Goal: Task Accomplishment & Management: Manage account settings

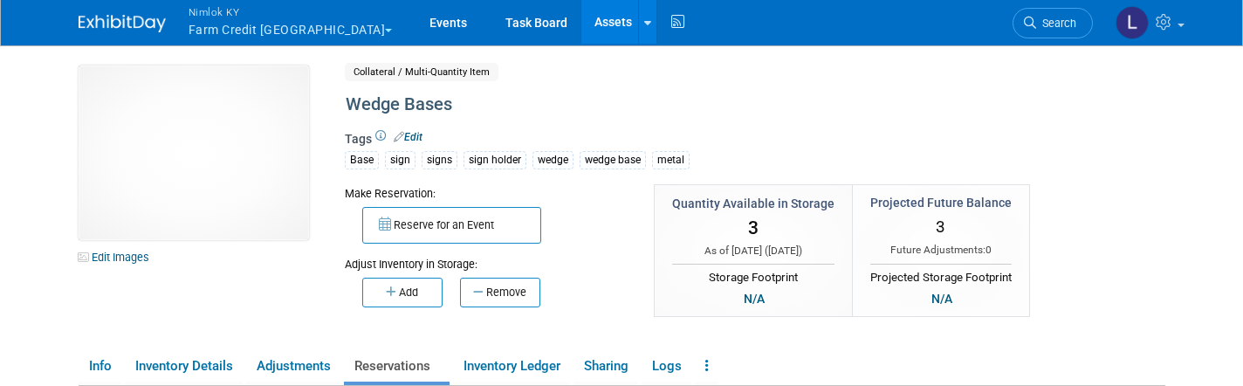
click at [291, 30] on button "Nimlok KY Farm Credit Mid America" at bounding box center [301, 22] width 228 height 45
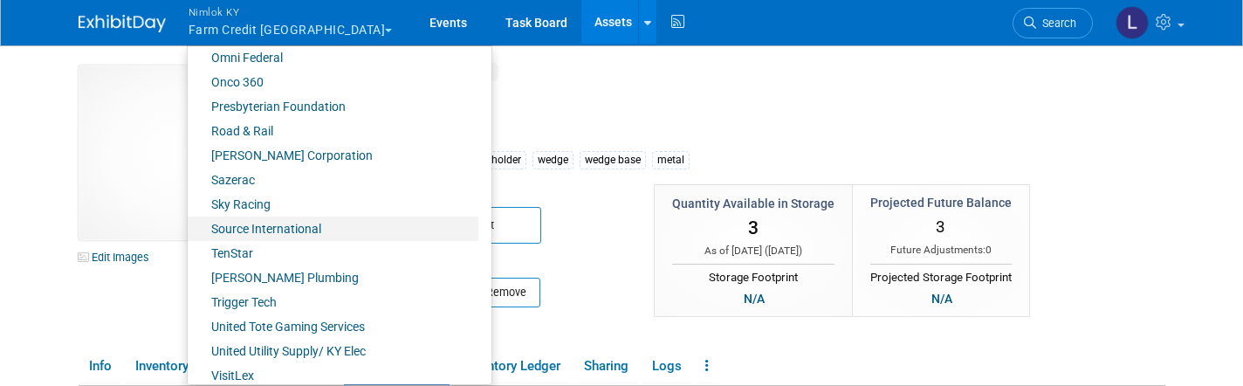
scroll to position [887, 0]
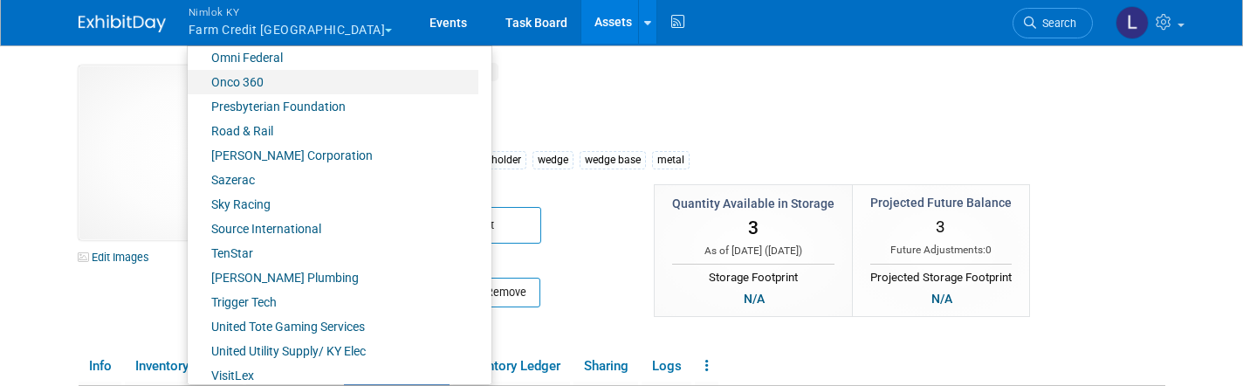
click at [239, 79] on link "Onco 360" at bounding box center [333, 82] width 291 height 24
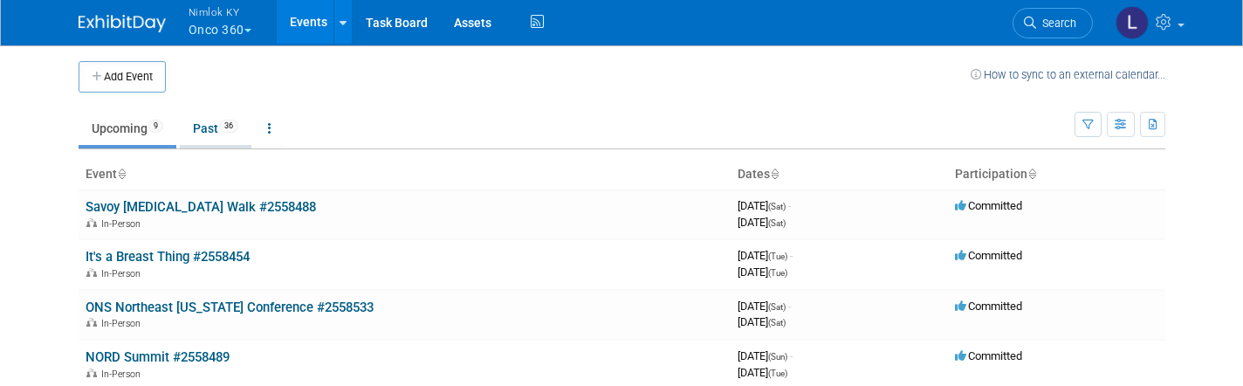
click at [202, 132] on link "Past 36" at bounding box center [216, 128] width 72 height 33
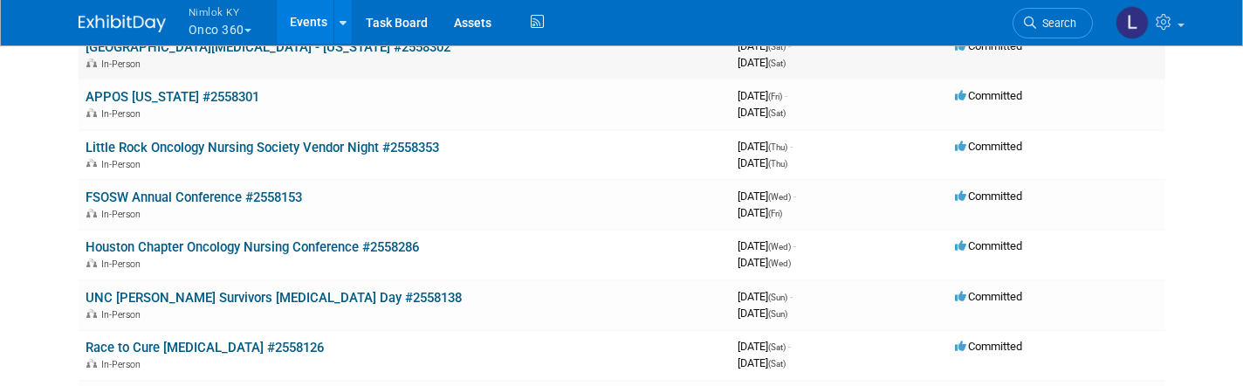
scroll to position [316, 0]
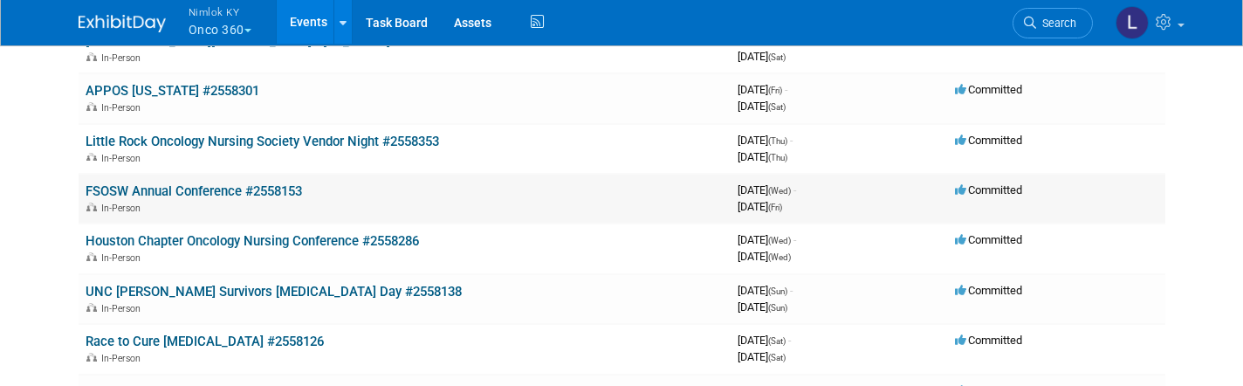
click at [237, 183] on link "FSOSW Annual Conference #2558153" at bounding box center [194, 191] width 217 height 16
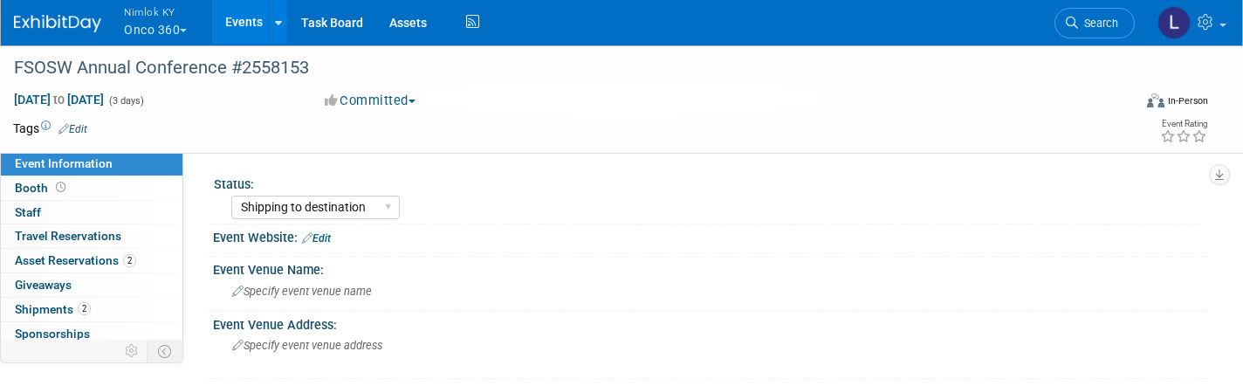
select select "Shipping to destination"
click at [86, 257] on span "Asset Reservations 2" at bounding box center [75, 260] width 121 height 14
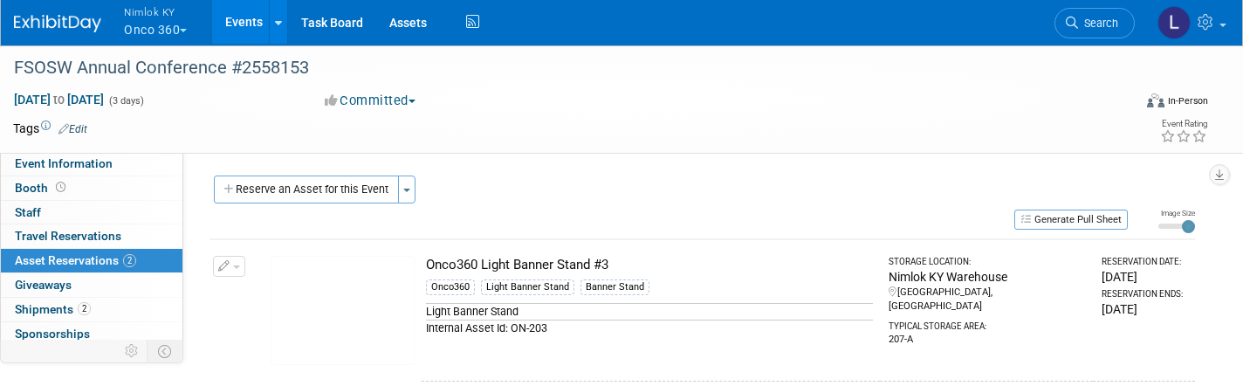
click at [237, 265] on span "button" at bounding box center [236, 266] width 7 height 3
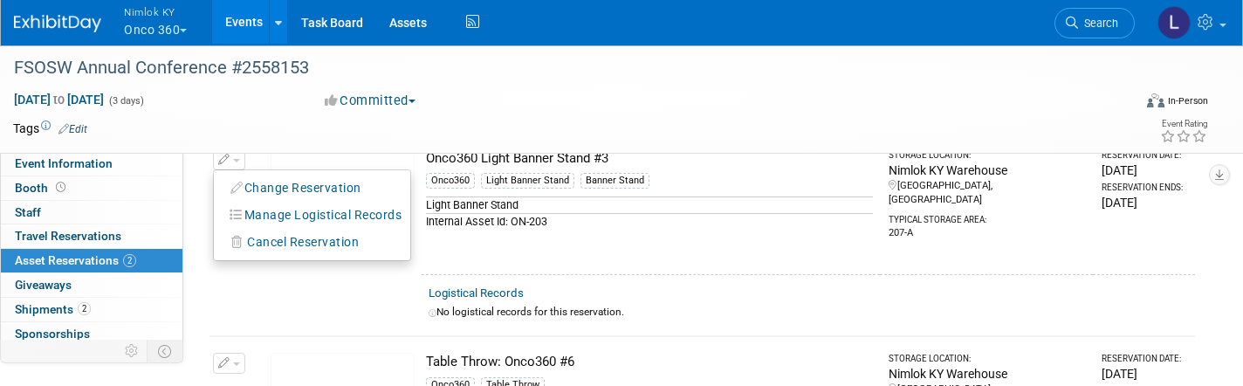
scroll to position [111, 0]
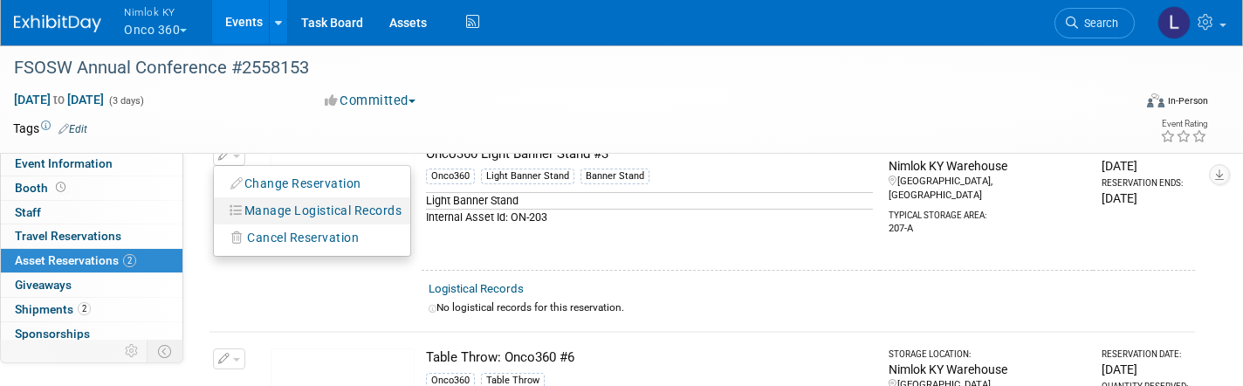
click at [348, 210] on button "Manage Logistical Records" at bounding box center [317, 211] width 188 height 24
select select "8"
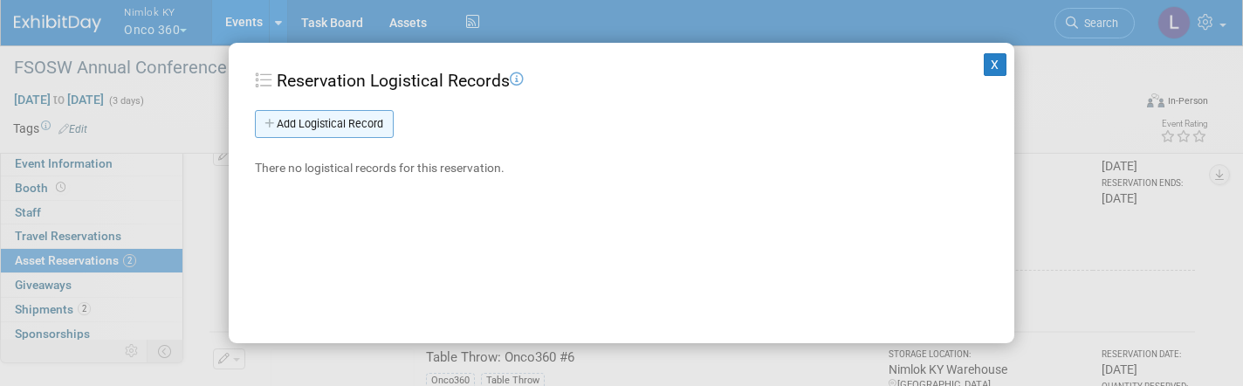
click at [310, 122] on link "Add Logistical Record" at bounding box center [324, 124] width 139 height 28
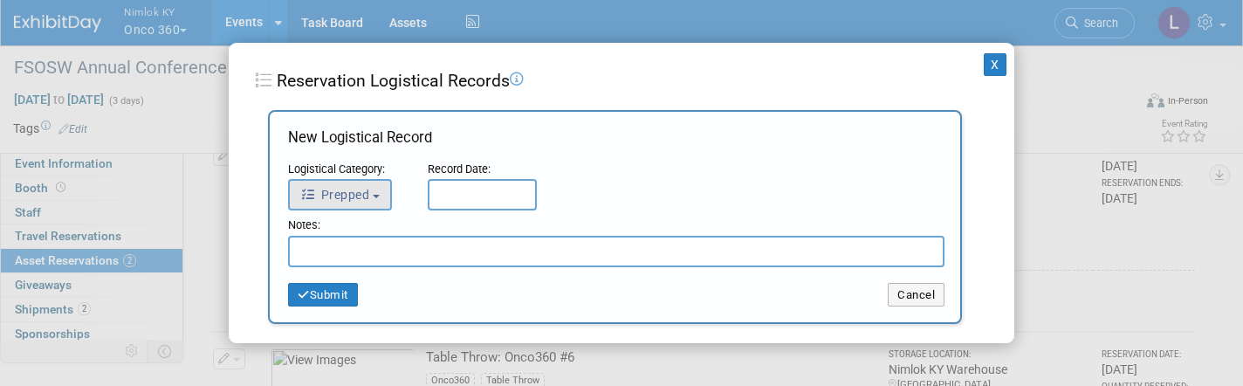
click at [364, 195] on span "Prepped" at bounding box center [334, 195] width 69 height 14
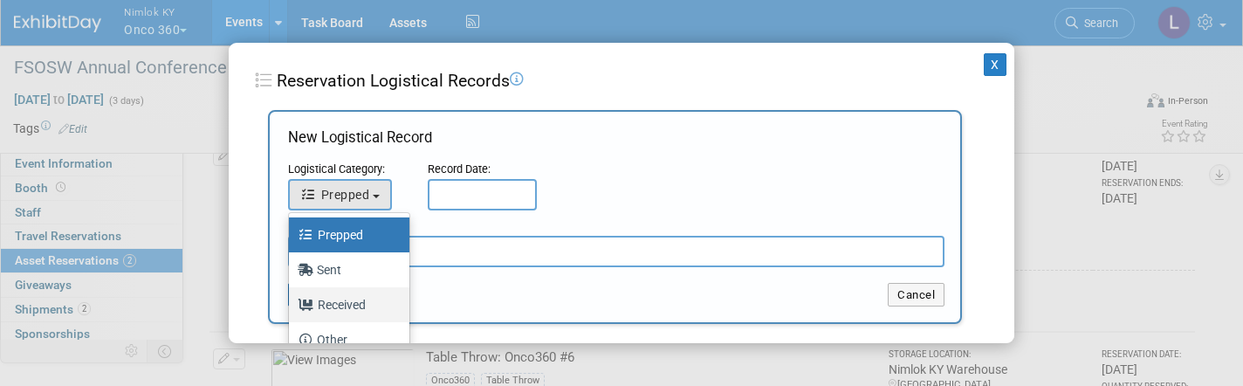
click at [354, 309] on label "Received" at bounding box center [345, 305] width 94 height 28
click at [292, 308] on input "Received" at bounding box center [285, 302] width 11 height 11
select select "3"
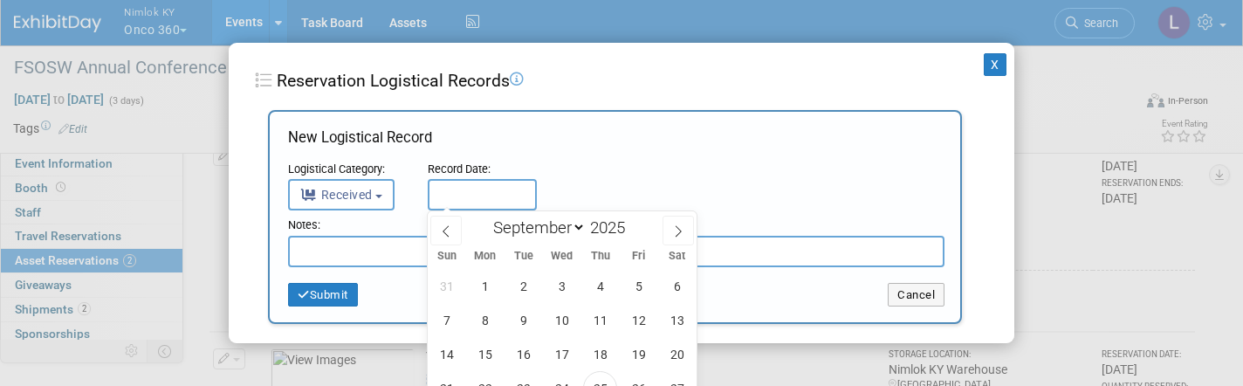
click at [466, 188] on input "text" at bounding box center [482, 194] width 109 height 31
click at [602, 382] on span "25" at bounding box center [600, 388] width 34 height 34
type input "Sep 25, 2025"
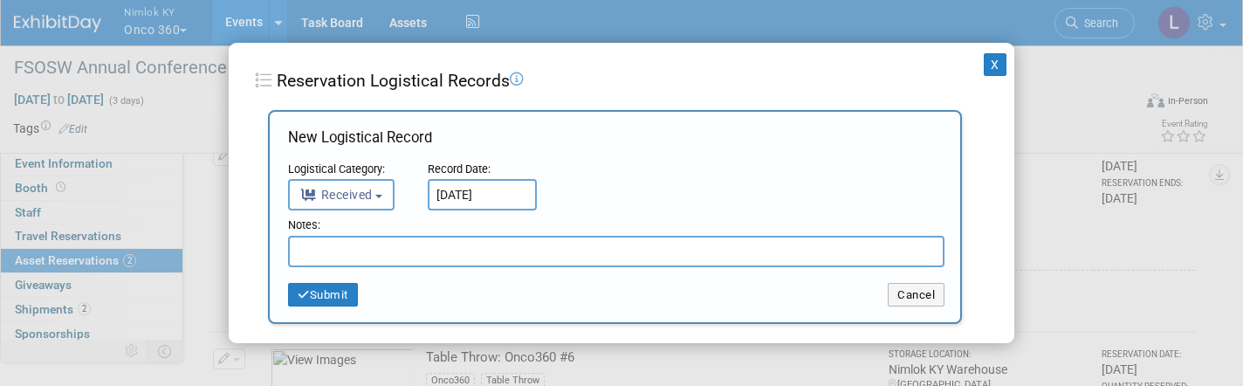
click at [337, 246] on input "text" at bounding box center [616, 251] width 657 height 31
type input "Came back with black specs that would not clean off"
click at [325, 292] on button "Submit" at bounding box center [323, 295] width 70 height 24
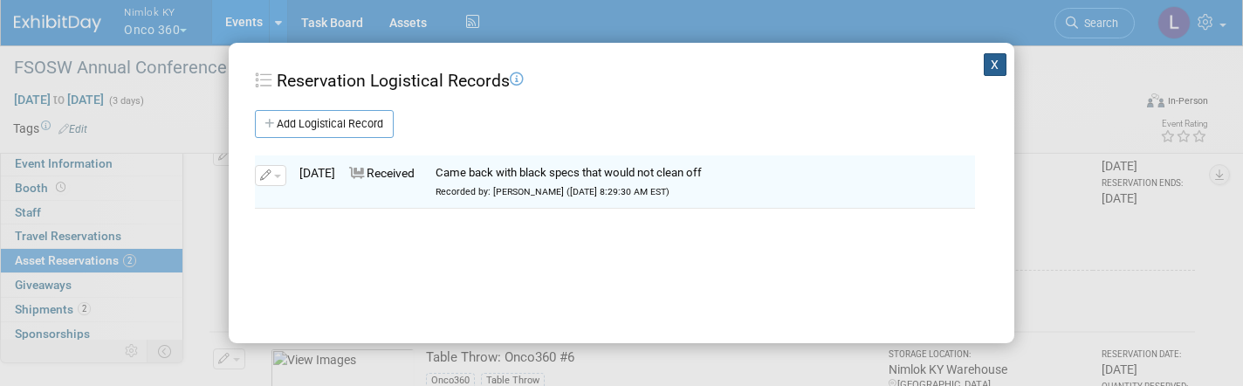
click at [993, 58] on button "X" at bounding box center [995, 64] width 23 height 23
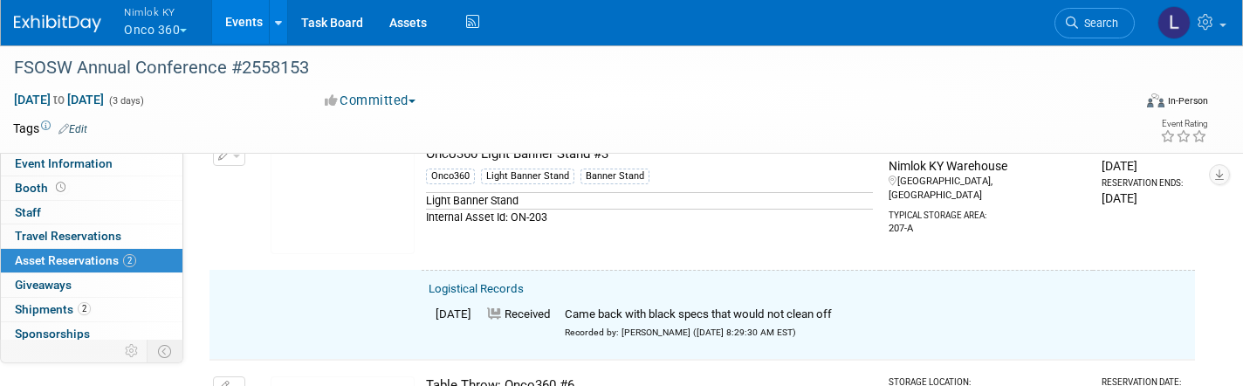
click at [237, 155] on span "button" at bounding box center [236, 156] width 7 height 3
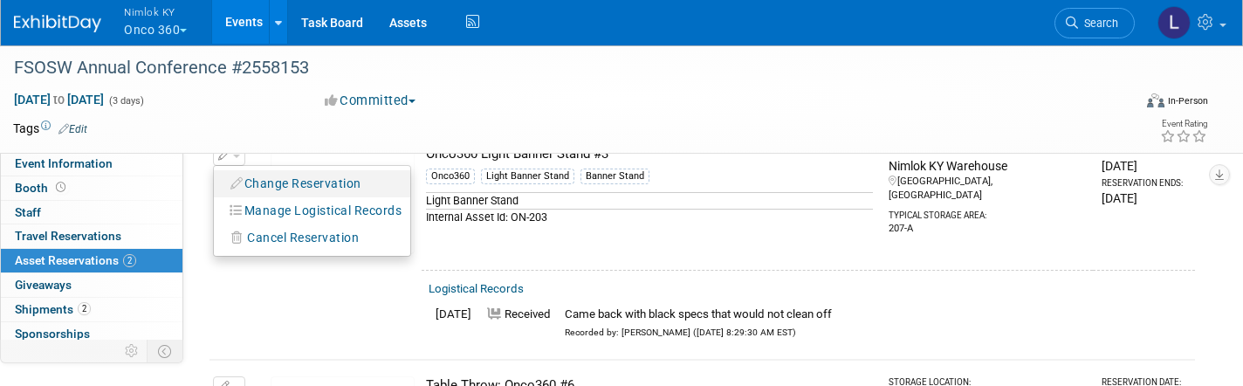
click at [274, 184] on button "Change Reservation" at bounding box center [297, 184] width 148 height 24
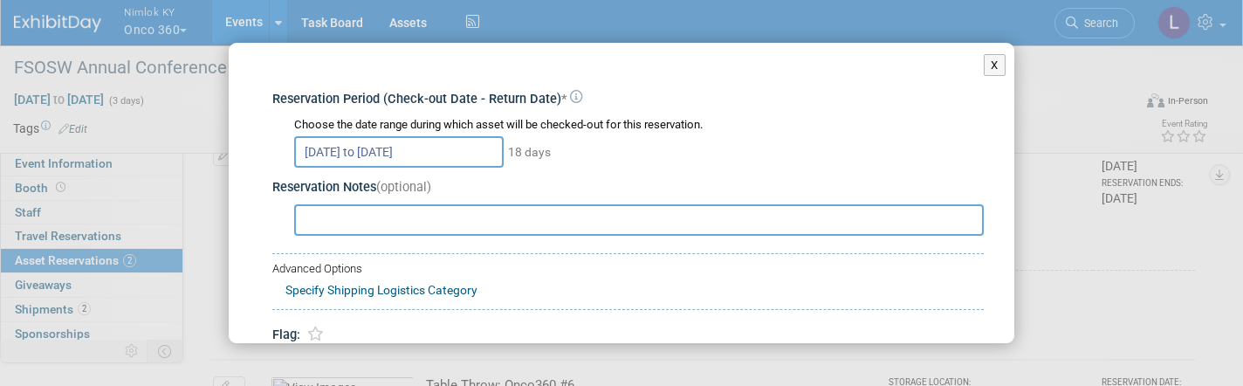
scroll to position [0, 0]
click at [994, 63] on button "X" at bounding box center [995, 65] width 22 height 23
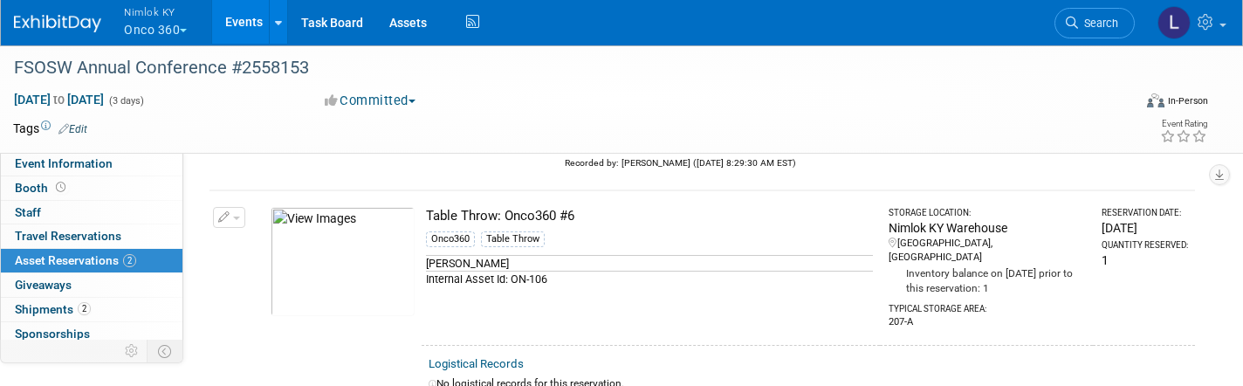
scroll to position [279, 0]
click at [236, 210] on button "button" at bounding box center [229, 219] width 32 height 21
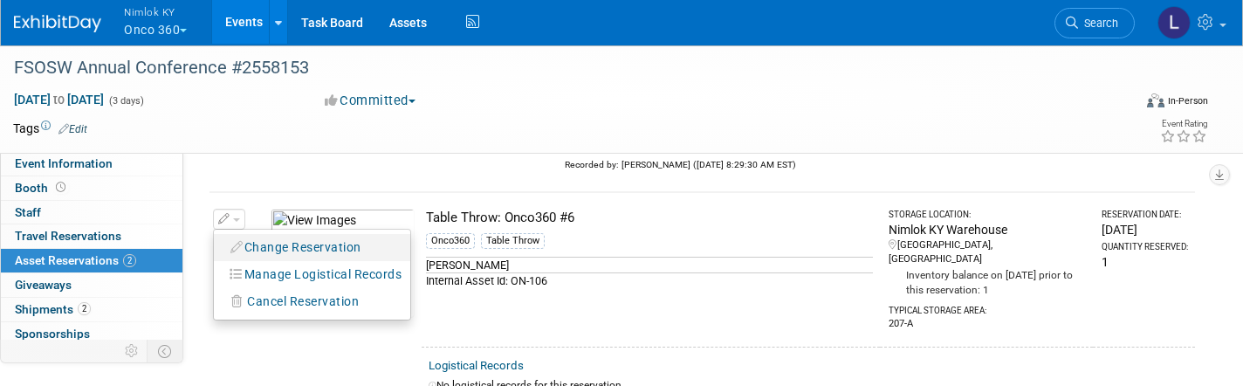
click at [268, 239] on button "Change Reservation" at bounding box center [297, 248] width 148 height 24
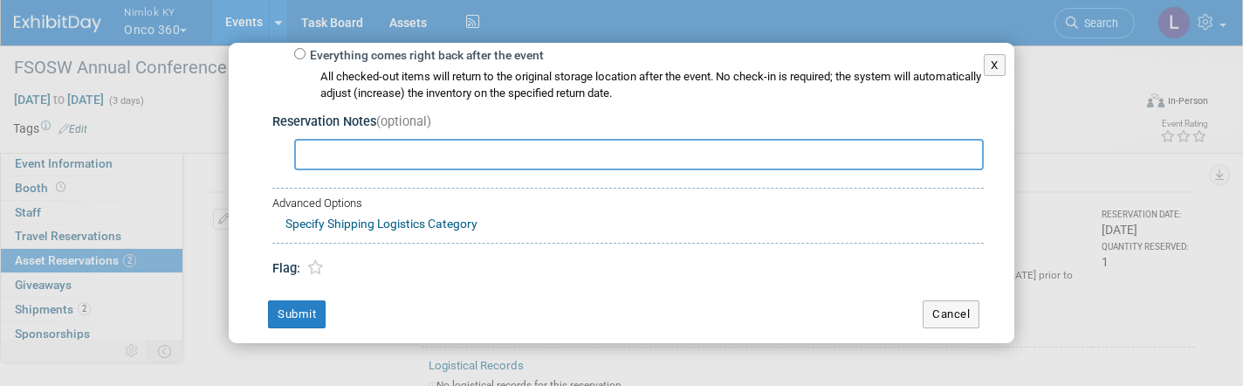
scroll to position [358, 0]
click at [947, 301] on button "Cancel" at bounding box center [951, 315] width 57 height 28
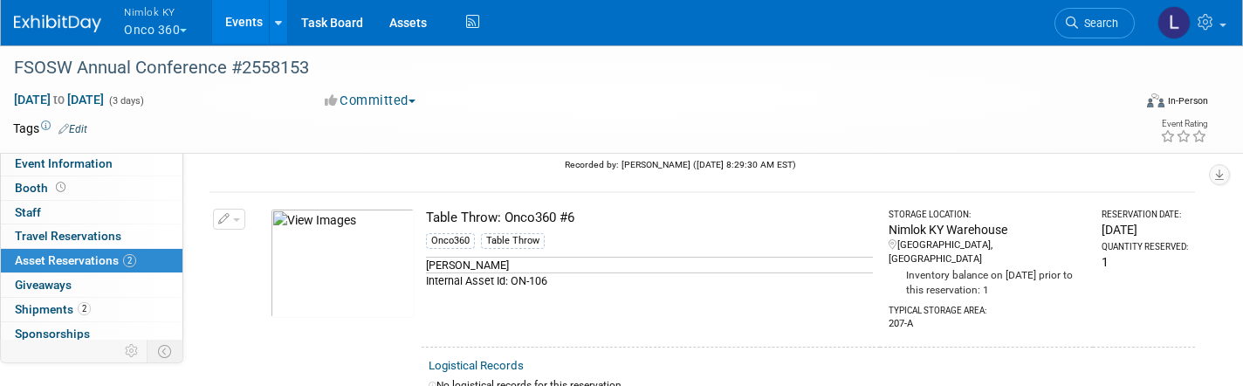
click at [238, 218] on button "button" at bounding box center [229, 219] width 32 height 21
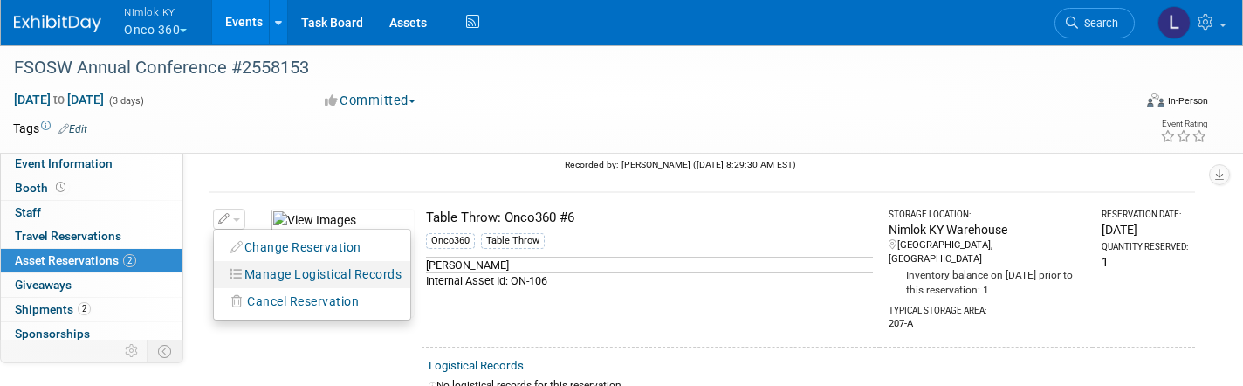
click at [272, 268] on button "Manage Logistical Records" at bounding box center [317, 275] width 188 height 24
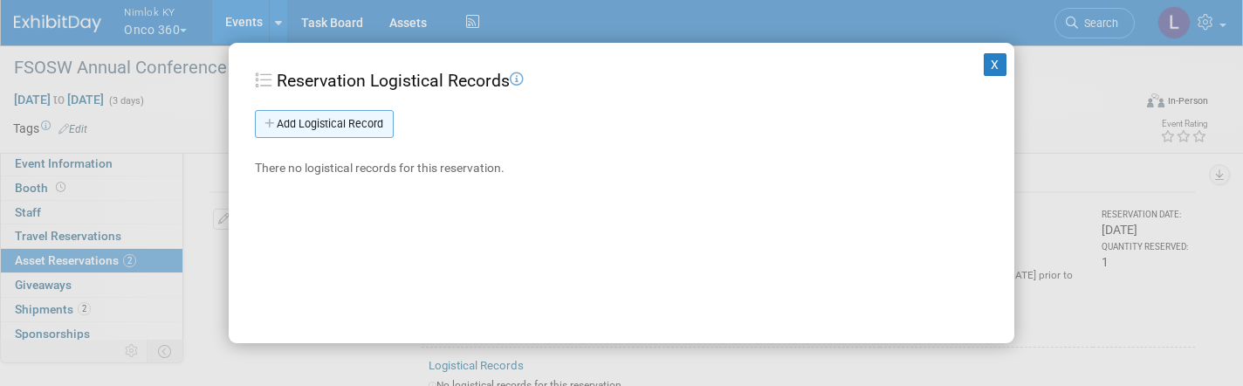
click at [333, 124] on link "Add Logistical Record" at bounding box center [324, 124] width 139 height 28
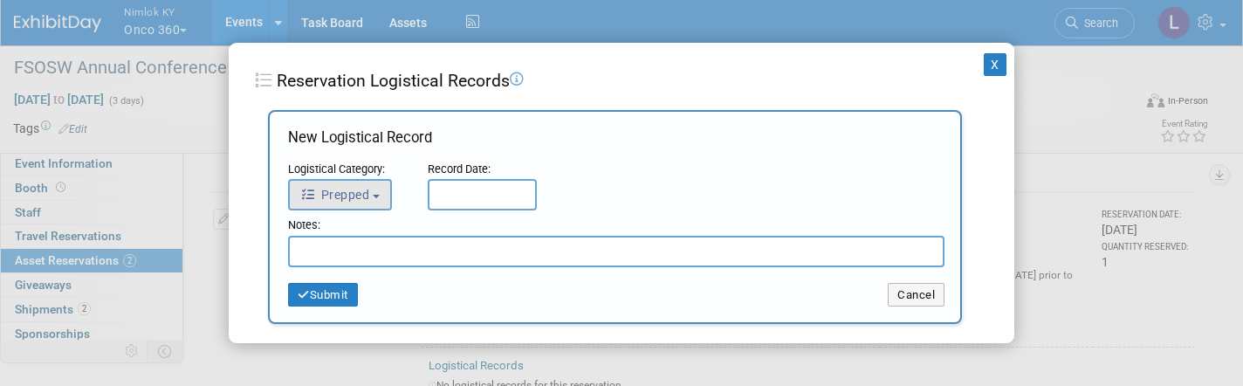
click at [366, 197] on span "Prepped" at bounding box center [334, 195] width 69 height 14
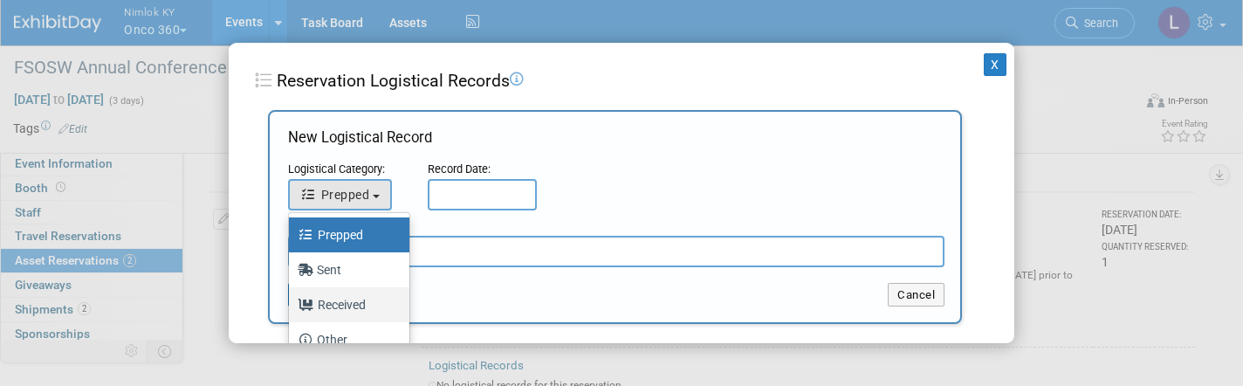
click at [356, 307] on label "Received" at bounding box center [345, 305] width 94 height 28
click at [292, 307] on input "Received" at bounding box center [285, 302] width 11 height 11
select select "3"
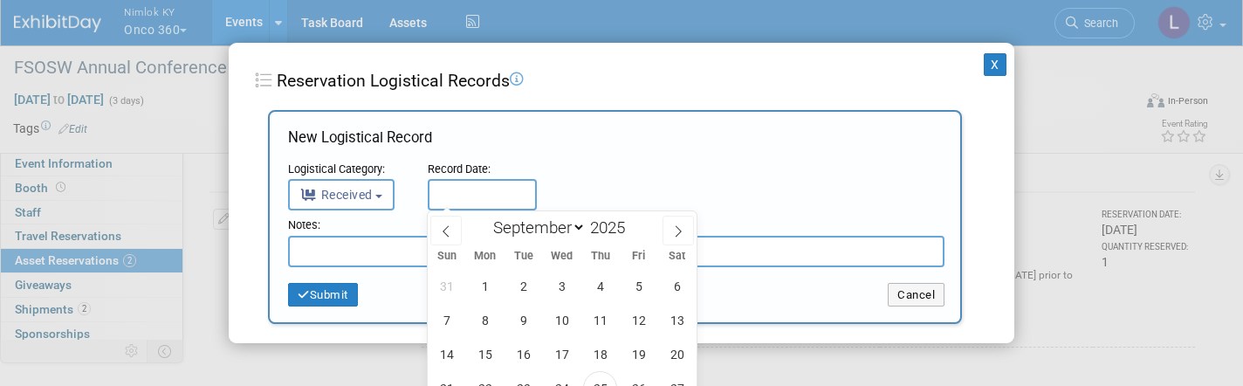
click at [467, 196] on input "text" at bounding box center [482, 194] width 109 height 31
click at [599, 377] on span "25" at bounding box center [600, 388] width 34 height 34
type input "Sep 25, 2025"
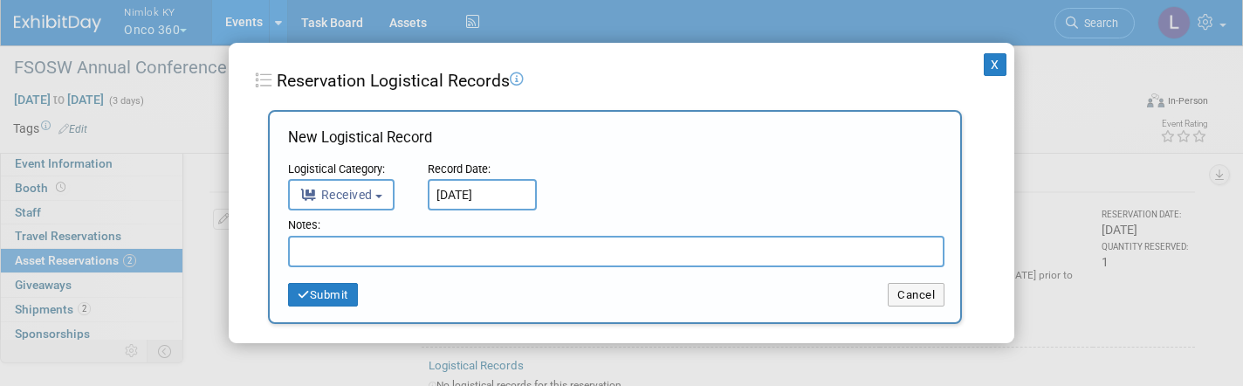
click at [354, 239] on input "text" at bounding box center [616, 251] width 657 height 31
click at [354, 239] on input "bCAme" at bounding box center [616, 251] width 657 height 31
click at [575, 250] on input "back with coffee stains taking to dry cleanerCAme" at bounding box center [616, 251] width 657 height 31
click at [299, 251] on input "back with coffee stains taking to dry cleaner" at bounding box center [616, 251] width 657 height 31
type input "Came back with coffee stains taking to dry cleaner"
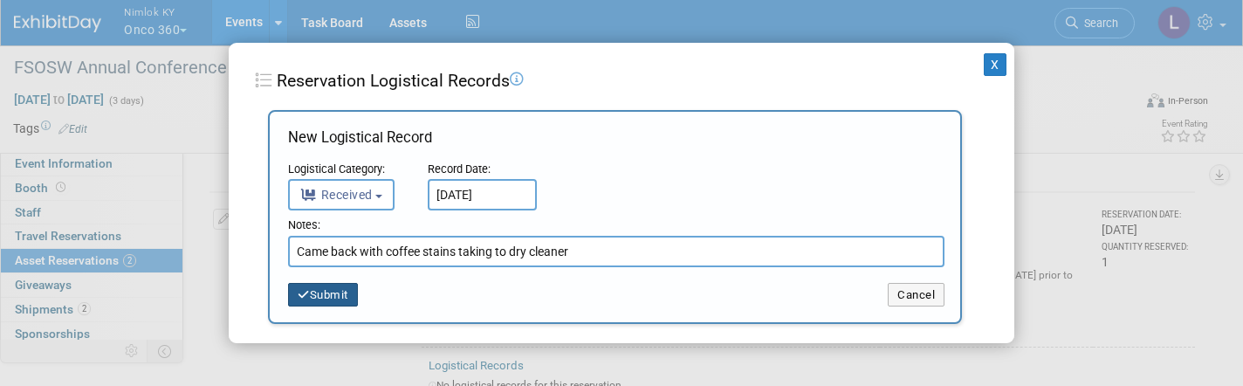
click at [319, 293] on button "Submit" at bounding box center [323, 295] width 70 height 24
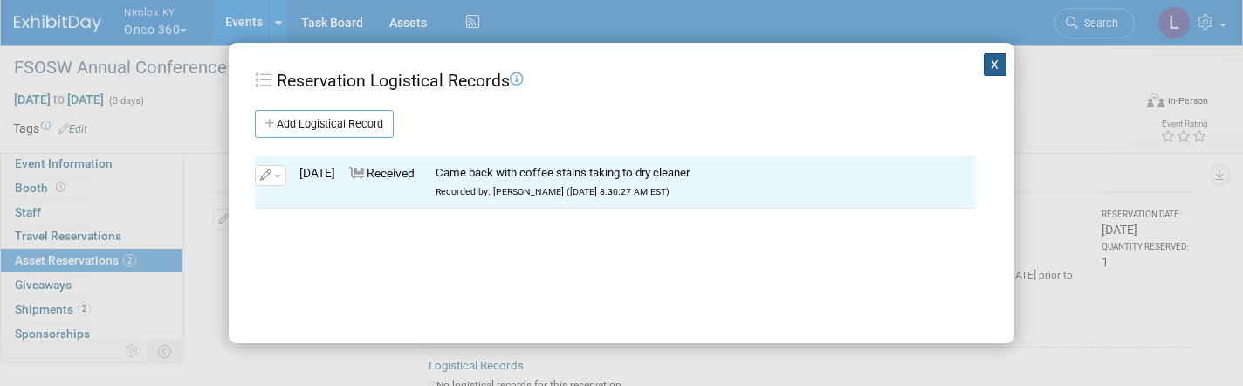
click at [995, 65] on button "X" at bounding box center [995, 64] width 23 height 23
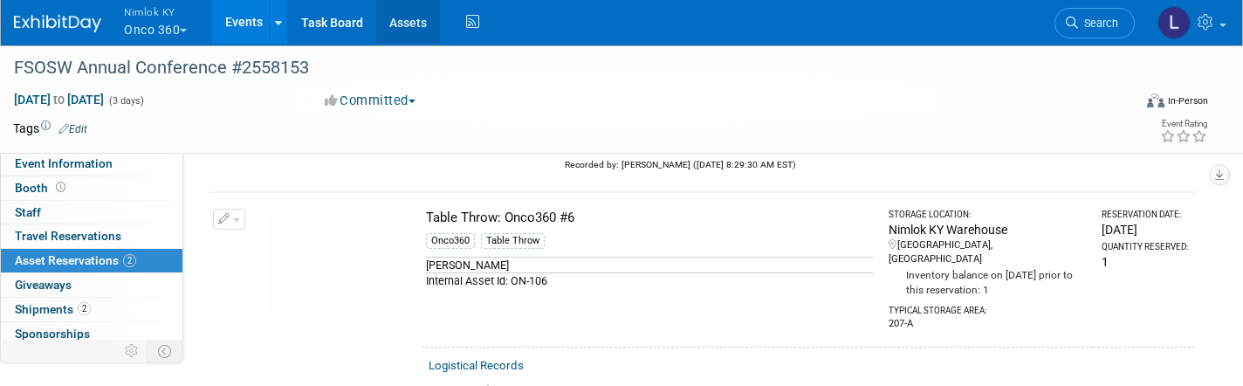
click at [421, 28] on link "Assets" at bounding box center [408, 22] width 64 height 44
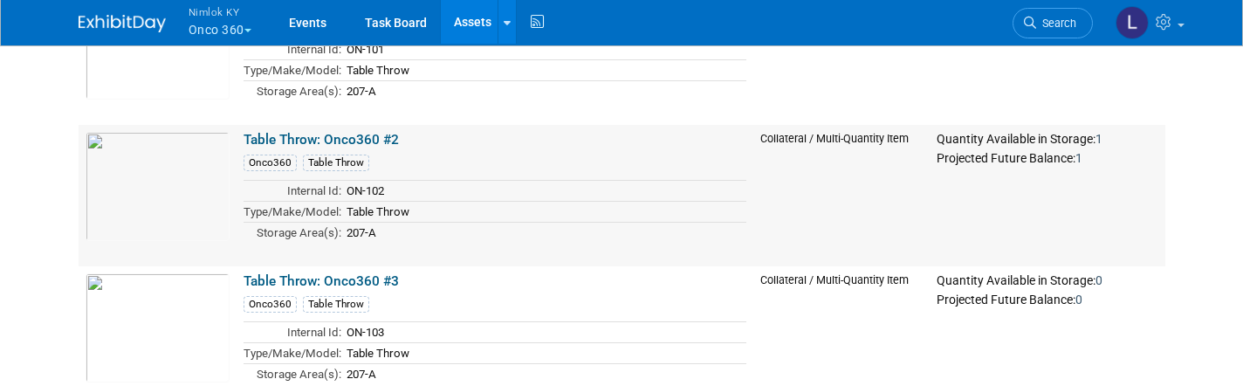
scroll to position [6253, 0]
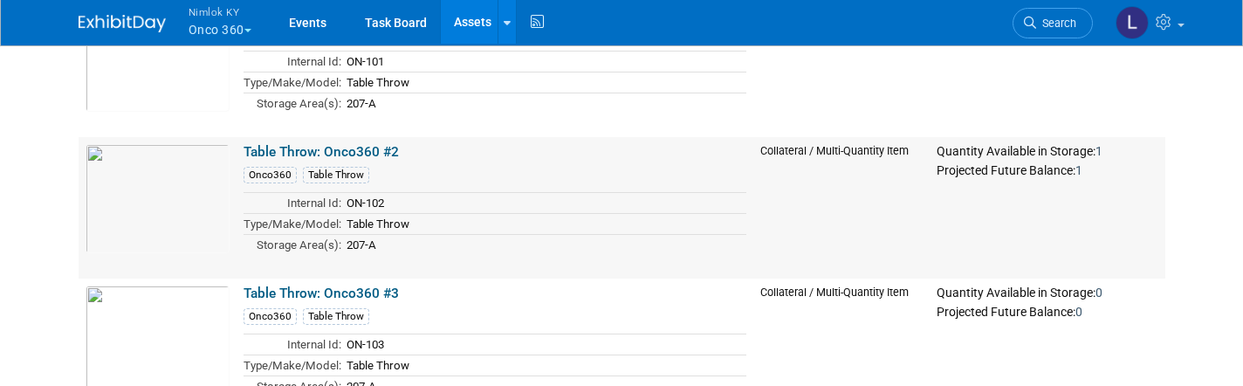
click at [342, 147] on link "Table Throw: Onco360 #2" at bounding box center [321, 152] width 155 height 16
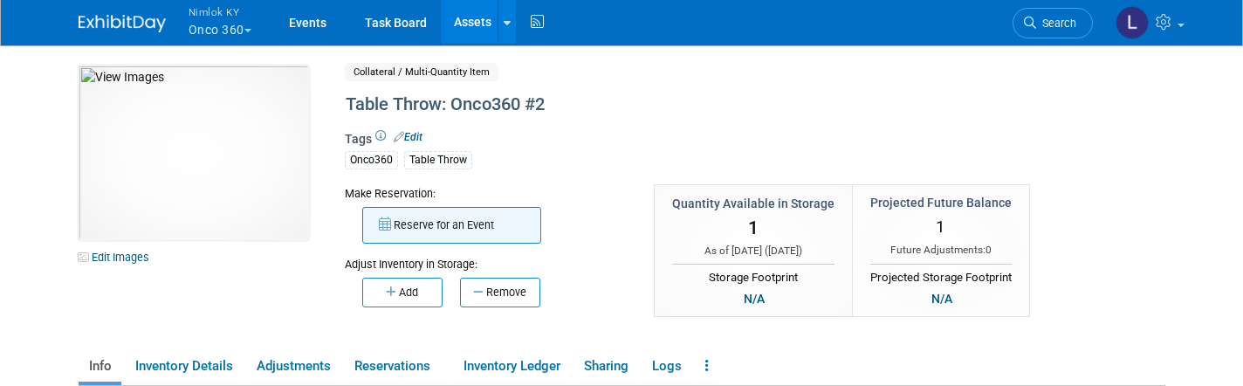
click at [462, 224] on button "Reserve for an Event" at bounding box center [451, 225] width 179 height 37
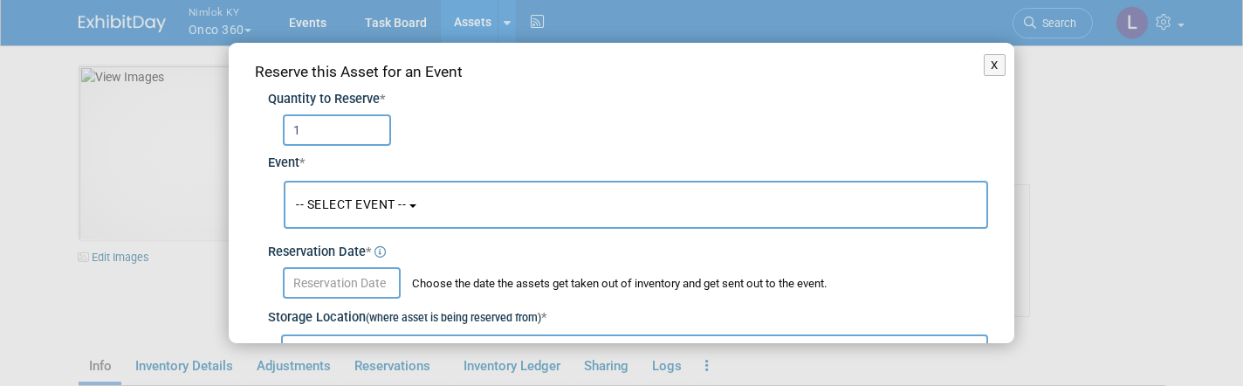
type input "1"
click at [389, 203] on span "-- SELECT EVENT --" at bounding box center [351, 204] width 110 height 14
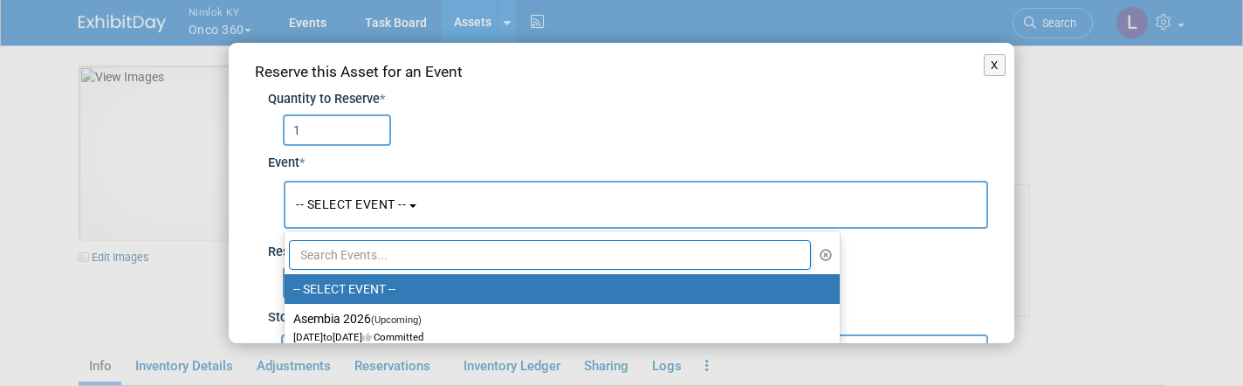
click at [395, 260] on input "text" at bounding box center [550, 255] width 522 height 30
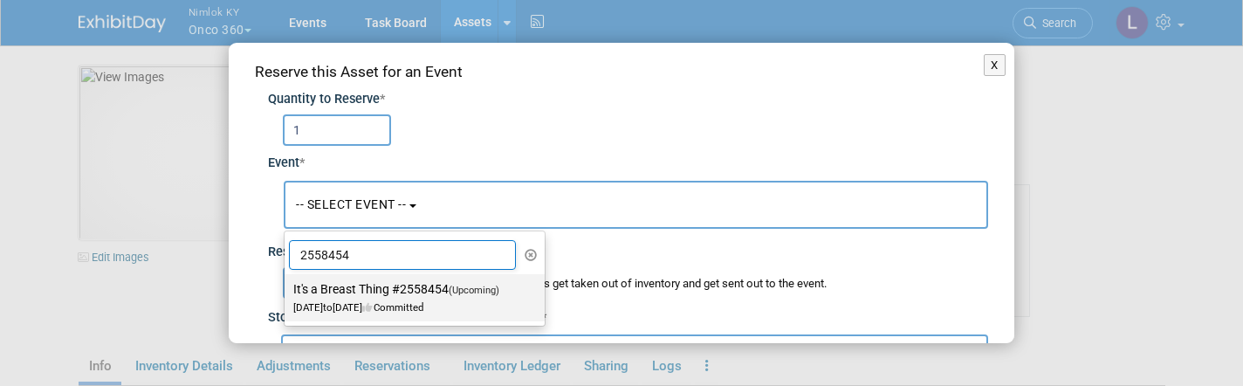
type input "2558454"
click at [379, 287] on label "It's a Breast Thing #2558454 (Upcoming) Oct 7, 2025 to Oct 7, 2025 Committed" at bounding box center [410, 298] width 234 height 40
click at [287, 287] on input "It's a Breast Thing #2558454 (Upcoming) Oct 7, 2025 to Oct 7, 2025 Committed" at bounding box center [281, 289] width 11 height 11
select select "11149377"
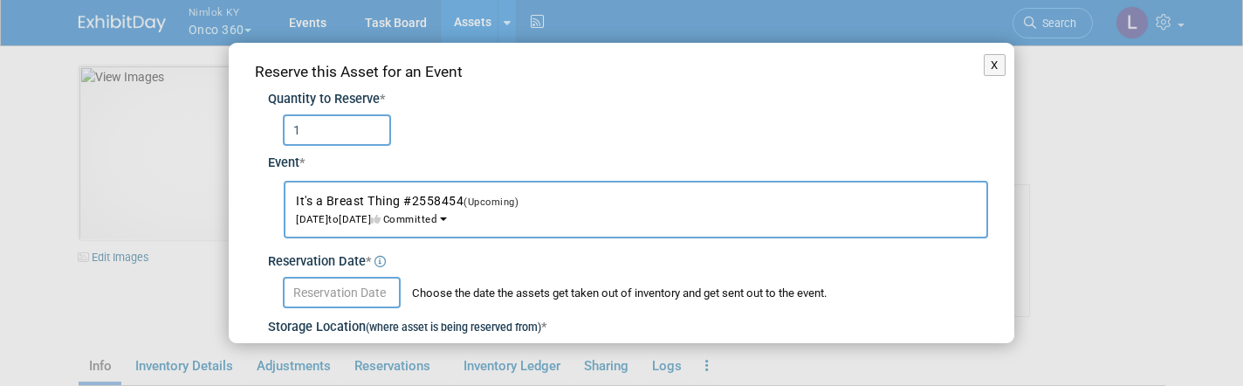
click at [379, 287] on input "text" at bounding box center [342, 292] width 118 height 31
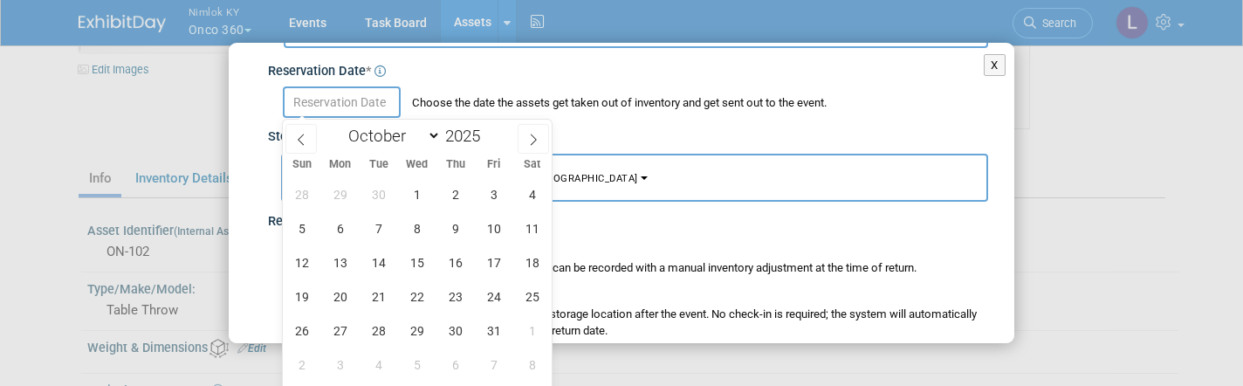
scroll to position [196, 0]
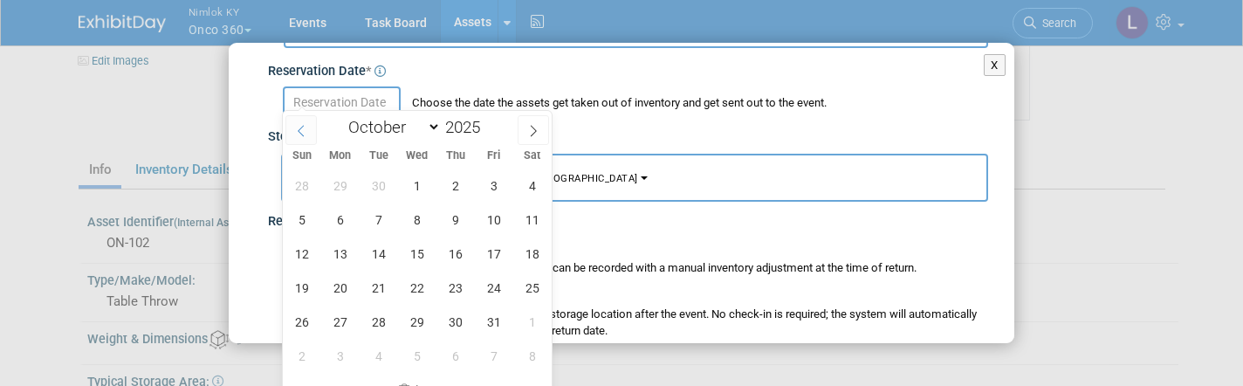
click at [296, 130] on icon at bounding box center [301, 131] width 12 height 12
select select "8"
click at [458, 289] on span "25" at bounding box center [455, 288] width 34 height 34
type input "Sep 25, 2025"
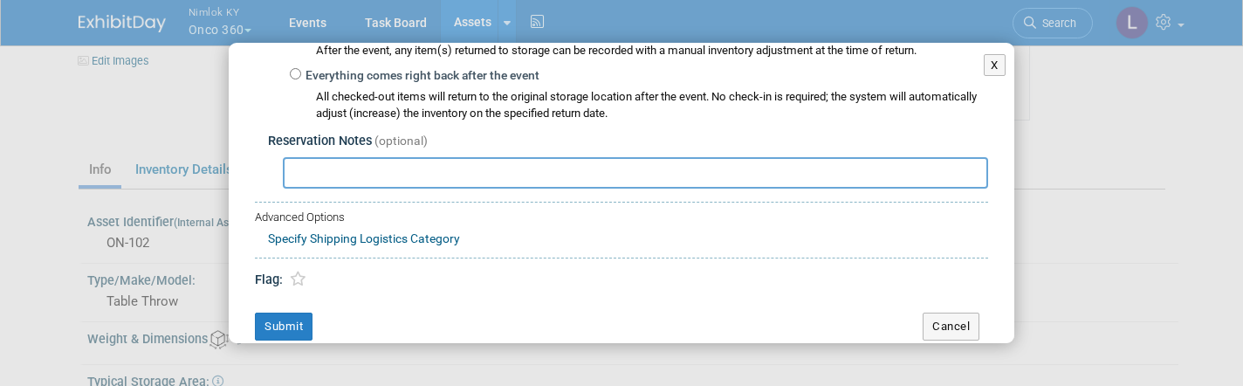
scroll to position [407, 0]
click at [293, 316] on button "Submit" at bounding box center [284, 327] width 58 height 28
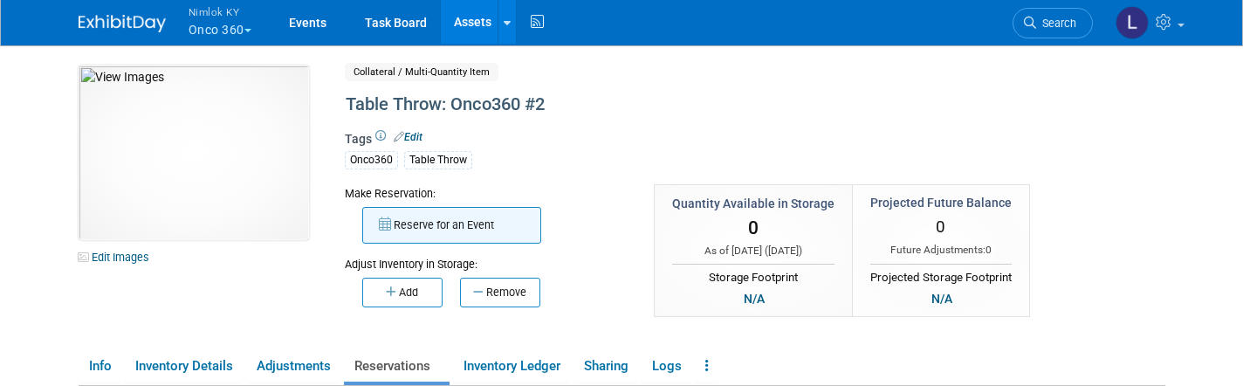
scroll to position [0, 0]
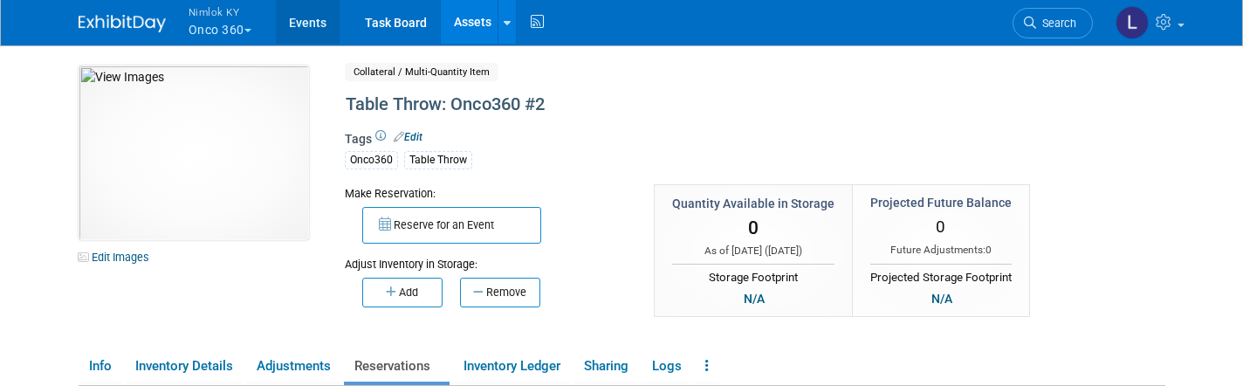
click at [318, 21] on link "Events" at bounding box center [308, 22] width 64 height 44
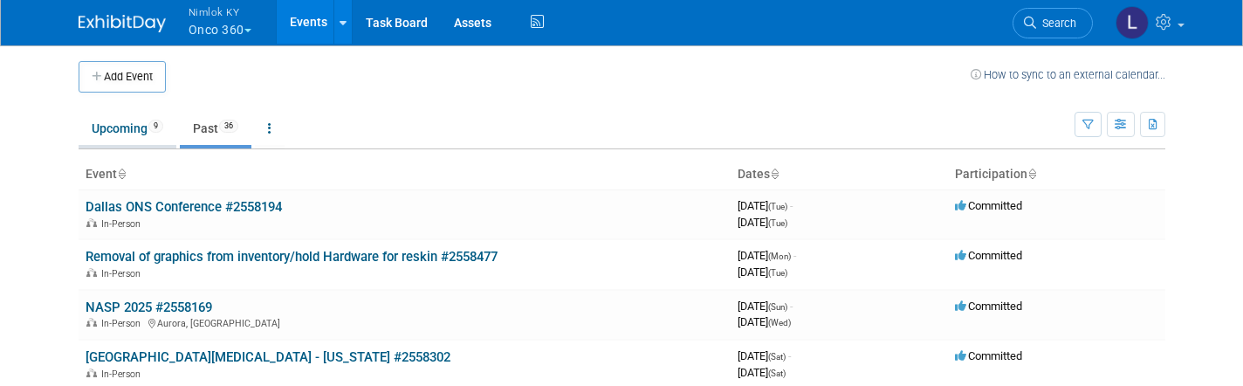
click at [102, 133] on link "Upcoming 9" at bounding box center [128, 128] width 98 height 33
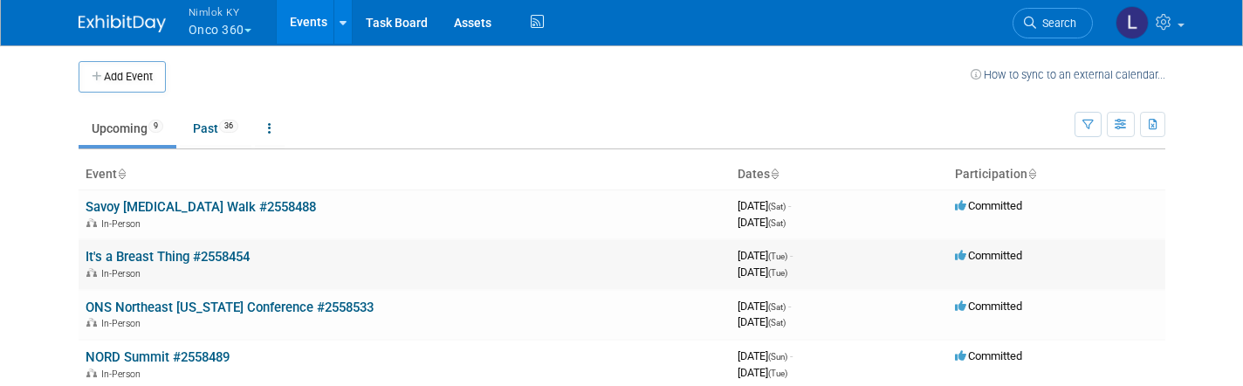
click at [236, 253] on link "It's a Breast Thing #2558454" at bounding box center [168, 257] width 164 height 16
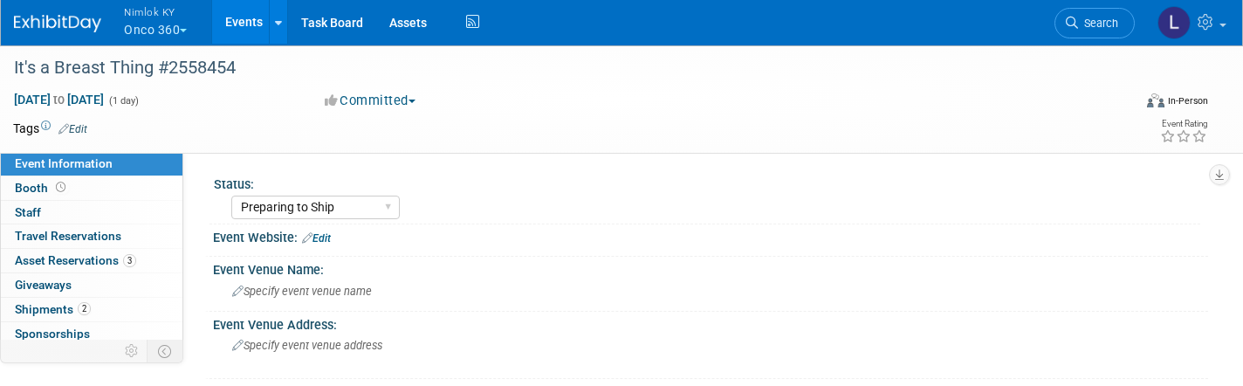
select select "Preparing to Ship"
click at [87, 257] on span "Asset Reservations 3" at bounding box center [75, 260] width 121 height 14
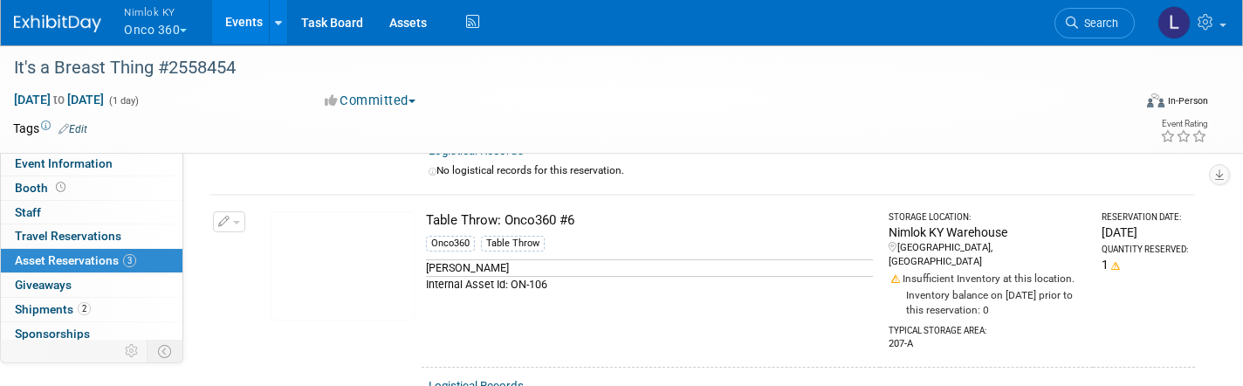
scroll to position [461, 0]
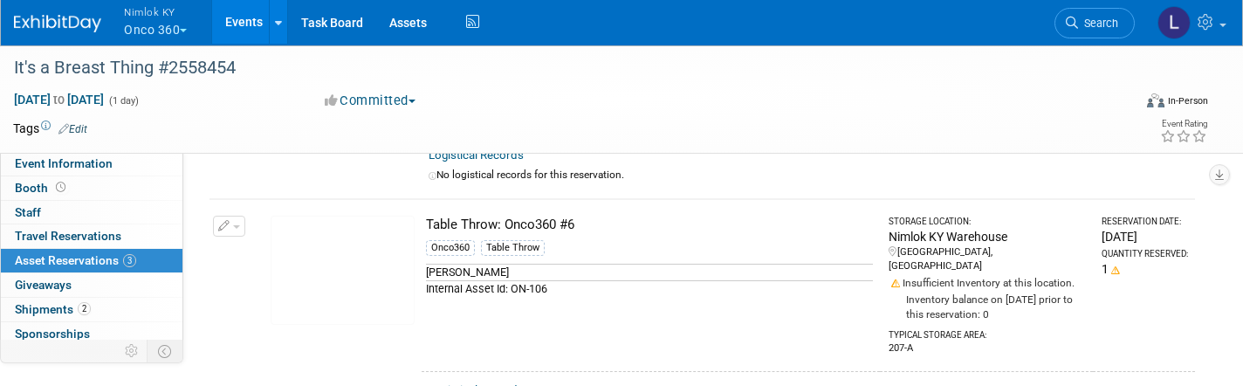
click at [236, 216] on button "button" at bounding box center [229, 226] width 32 height 21
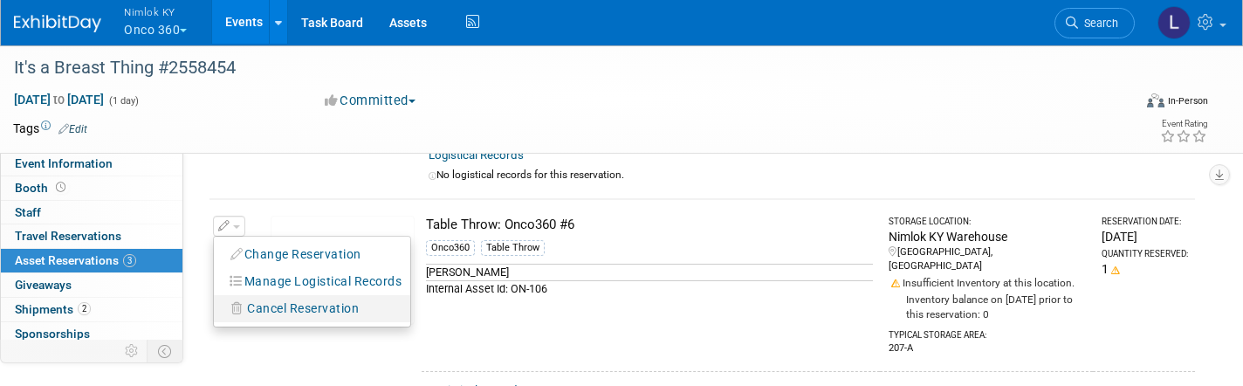
click at [297, 301] on span "Cancel Reservation" at bounding box center [303, 308] width 112 height 14
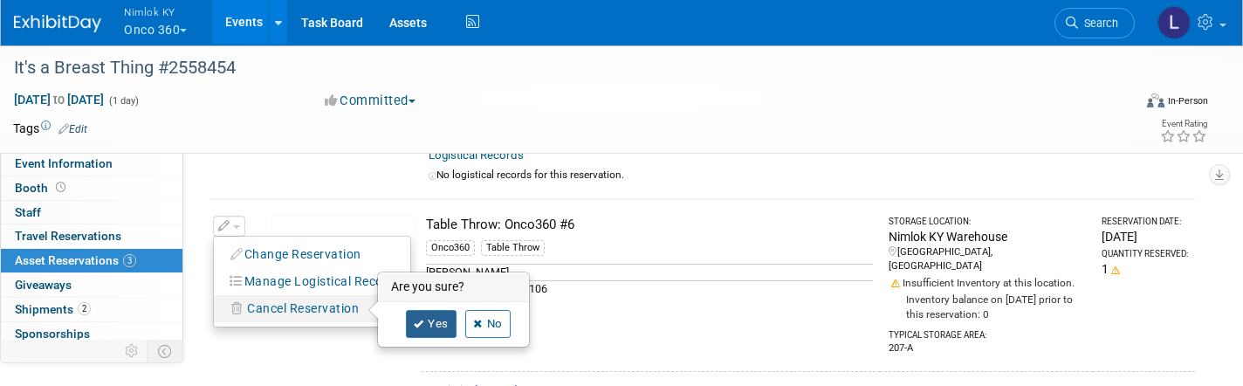
click at [439, 310] on link "Yes" at bounding box center [431, 324] width 51 height 28
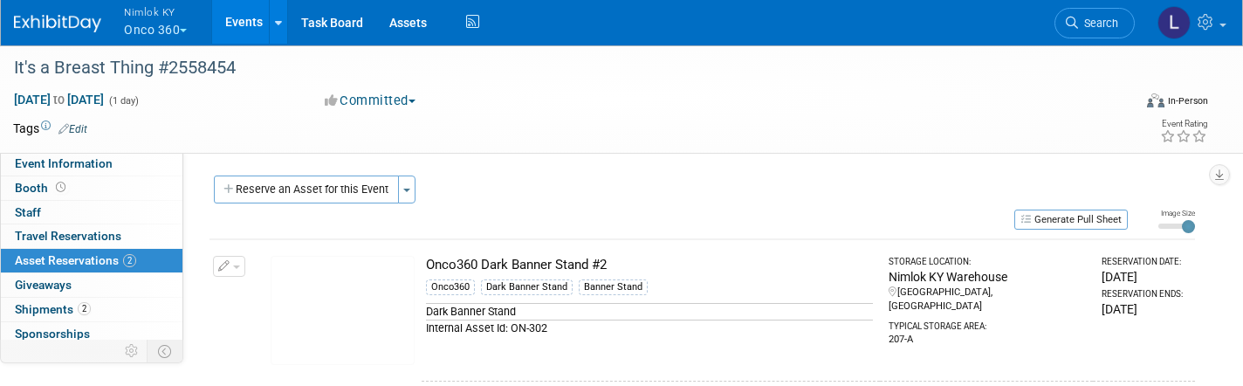
scroll to position [0, 0]
